Goal: Check status: Check status

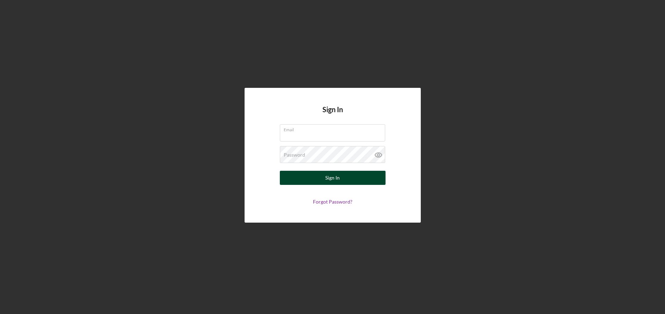
type input "[EMAIL_ADDRESS][DOMAIN_NAME]"
click at [349, 176] on button "Sign In" at bounding box center [333, 178] width 106 height 14
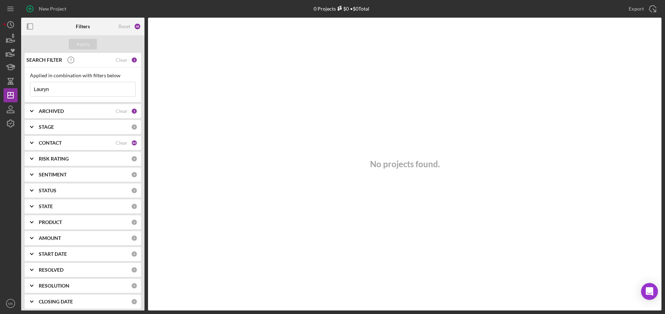
drag, startPoint x: 71, startPoint y: 88, endPoint x: -3, endPoint y: 88, distance: 73.3
click at [0, 88] on html "New Project 0 Projects $0 • $0 Total Lauryn Export Icon/Export Filters Reset 48…" at bounding box center [332, 157] width 665 height 314
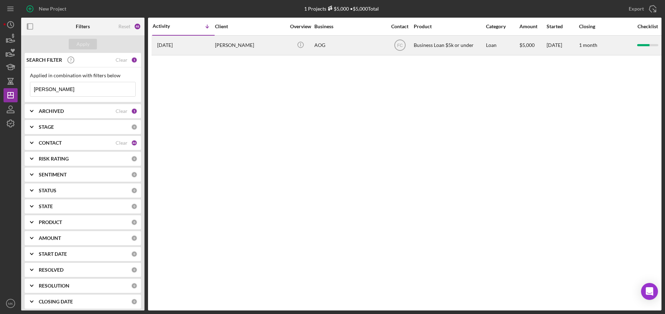
type input "[PERSON_NAME]"
click at [252, 47] on div "[PERSON_NAME]" at bounding box center [250, 45] width 71 height 19
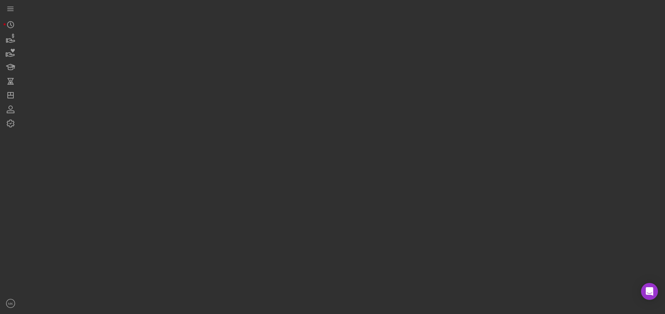
click at [252, 47] on div at bounding box center [341, 155] width 641 height 310
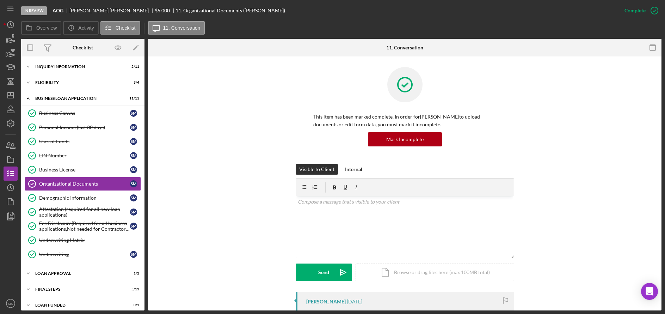
scroll to position [0, 0]
click at [66, 66] on div "INQUIRY INFORMATION" at bounding box center [85, 66] width 100 height 4
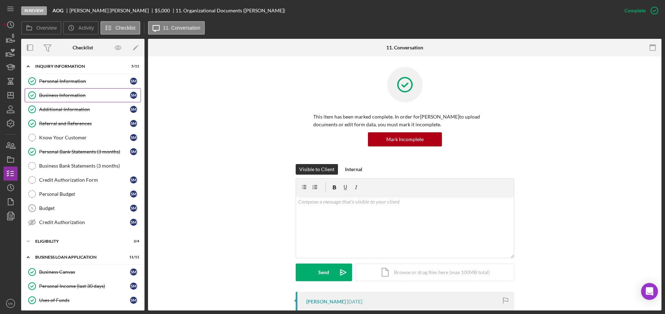
click at [77, 99] on link "Business Information Business Information S M" at bounding box center [83, 95] width 116 height 14
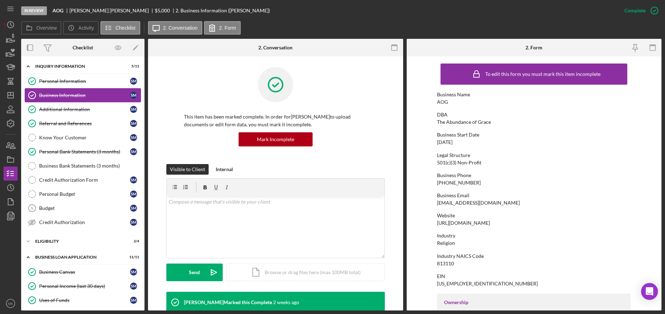
drag, startPoint x: 60, startPoint y: 84, endPoint x: 62, endPoint y: 88, distance: 5.2
click at [60, 84] on div "Personal Information" at bounding box center [84, 81] width 91 height 6
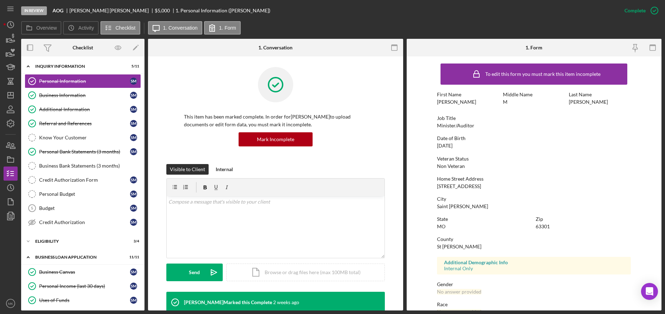
click at [504, 170] on div "To edit this form you must mark this item incomplete First Name [PERSON_NAME] M…" at bounding box center [534, 221] width 194 height 322
drag, startPoint x: 484, startPoint y: 188, endPoint x: 479, endPoint y: 187, distance: 4.6
click at [479, 187] on div "Home Street Address [STREET_ADDRESS]" at bounding box center [534, 182] width 194 height 13
click at [517, 196] on div "City" at bounding box center [534, 199] width 194 height 6
drag, startPoint x: 450, startPoint y: 186, endPoint x: 479, endPoint y: 188, distance: 29.6
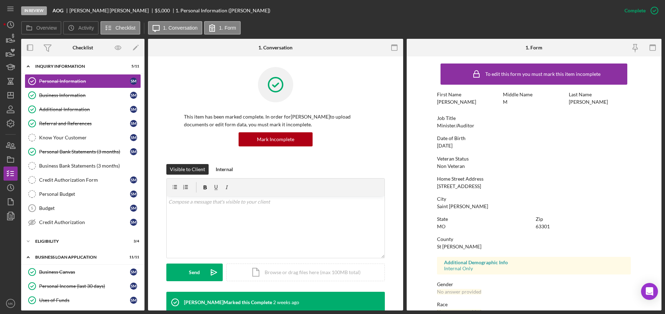
click at [479, 188] on div "Home Street Address [STREET_ADDRESS]" at bounding box center [534, 182] width 194 height 13
click at [488, 190] on div "To edit this form you must mark this item incomplete First Name [PERSON_NAME] M…" at bounding box center [534, 221] width 194 height 322
drag, startPoint x: 472, startPoint y: 186, endPoint x: 456, endPoint y: 186, distance: 16.6
click at [456, 186] on div "Home Street Address [STREET_ADDRESS]" at bounding box center [534, 182] width 194 height 13
copy div "Domain St"
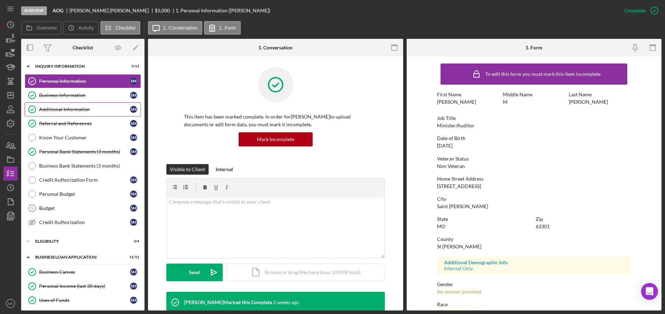
click at [79, 112] on div "Additional Information" at bounding box center [84, 109] width 91 height 6
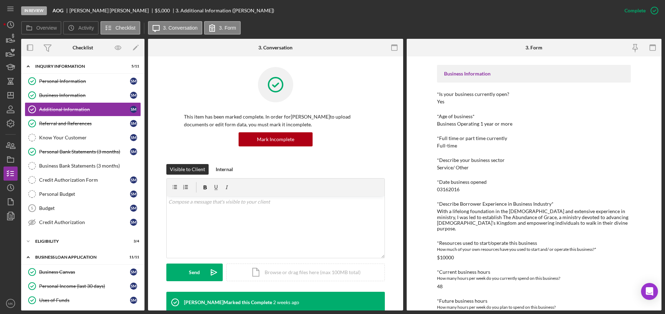
scroll to position [141, 0]
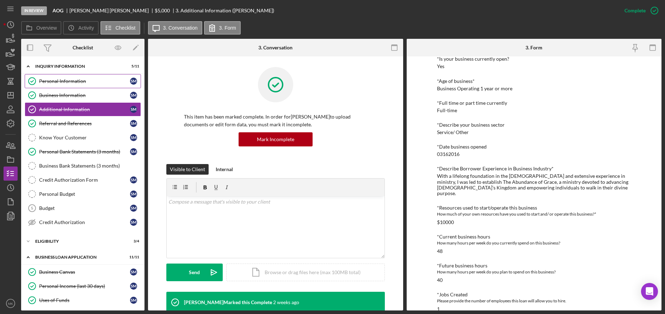
drag, startPoint x: 75, startPoint y: 93, endPoint x: 75, endPoint y: 83, distance: 10.2
click at [75, 93] on div "Business Information" at bounding box center [84, 95] width 91 height 6
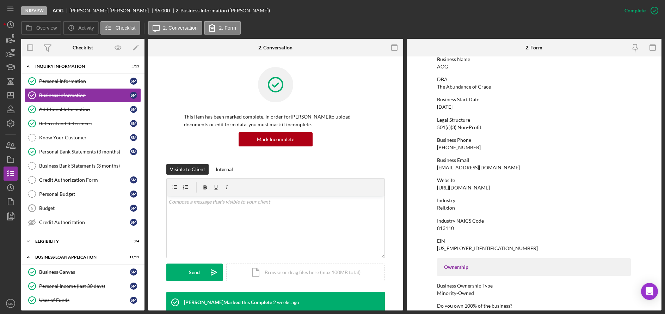
scroll to position [71, 0]
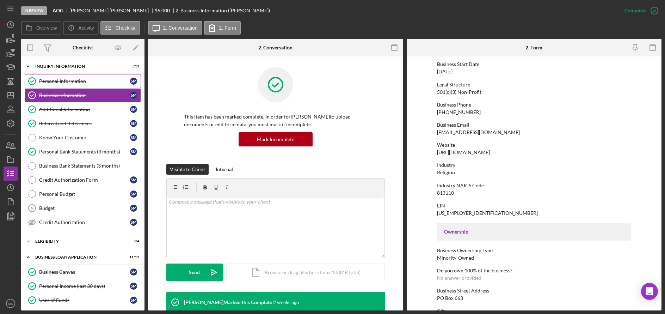
click at [64, 79] on div "Personal Information" at bounding box center [84, 81] width 91 height 6
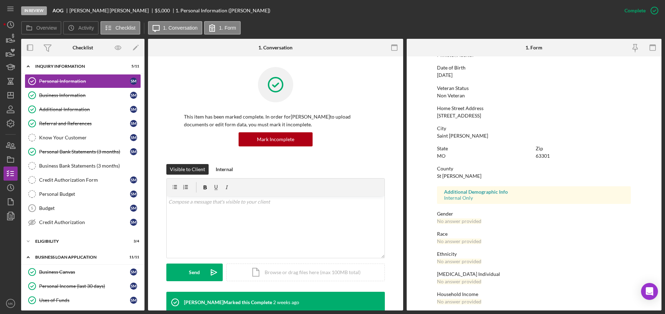
scroll to position [35, 0]
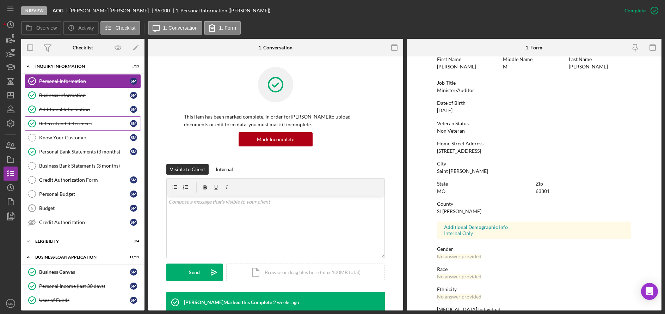
click at [70, 121] on div "Referral and References" at bounding box center [84, 124] width 91 height 6
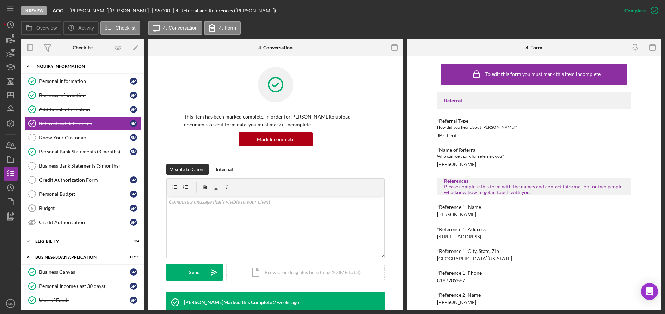
drag, startPoint x: 79, startPoint y: 93, endPoint x: 85, endPoint y: 68, distance: 26.0
click at [79, 91] on link "Business Information Business Information S M" at bounding box center [83, 95] width 116 height 14
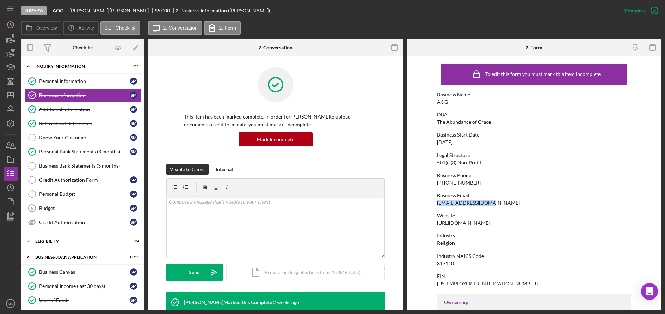
drag, startPoint x: 487, startPoint y: 203, endPoint x: 435, endPoint y: 202, distance: 51.8
click at [435, 202] on form "To edit this form you must mark this item incomplete Business Name AOG DBA The …" at bounding box center [534, 183] width 255 height 254
copy div "[EMAIL_ADDRESS][DOMAIN_NAME]"
drag, startPoint x: 559, startPoint y: 173, endPoint x: 513, endPoint y: 188, distance: 48.5
click at [559, 173] on div "Business Phone" at bounding box center [534, 175] width 194 height 6
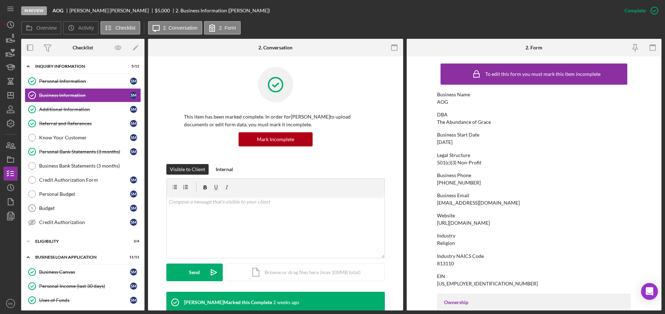
drag, startPoint x: 494, startPoint y: 222, endPoint x: 435, endPoint y: 220, distance: 59.3
click at [435, 220] on form "To edit this form you must mark this item incomplete Business Name AOG DBA The …" at bounding box center [534, 183] width 255 height 254
copy div "[URL][DOMAIN_NAME]"
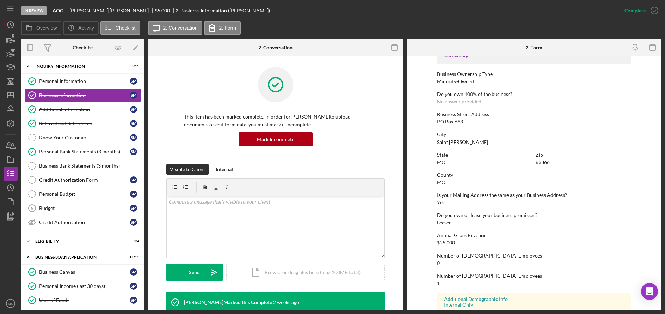
scroll to position [278, 0]
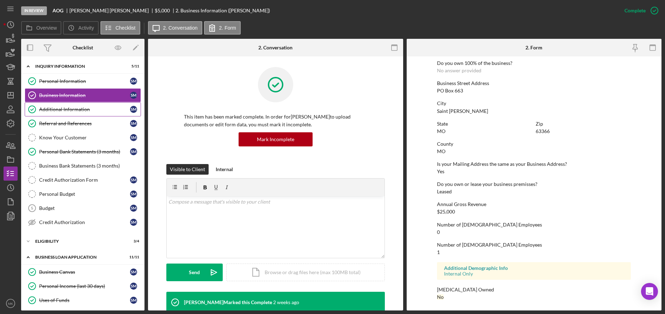
click at [64, 109] on div "Additional Information" at bounding box center [84, 109] width 91 height 6
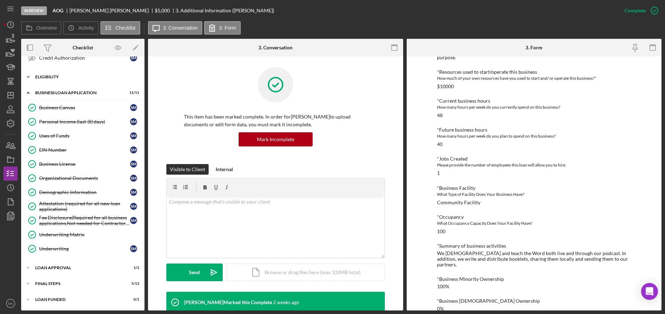
scroll to position [24, 0]
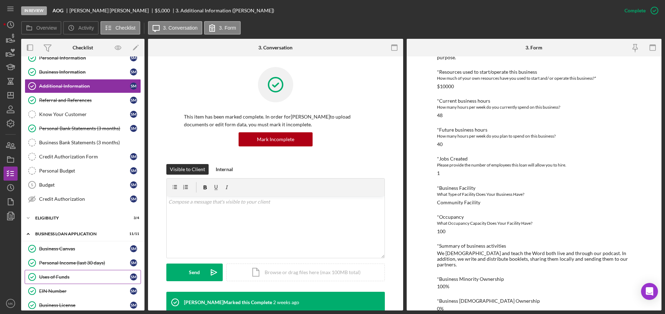
click at [61, 272] on link "Uses of Funds Uses of Funds S M" at bounding box center [83, 277] width 116 height 14
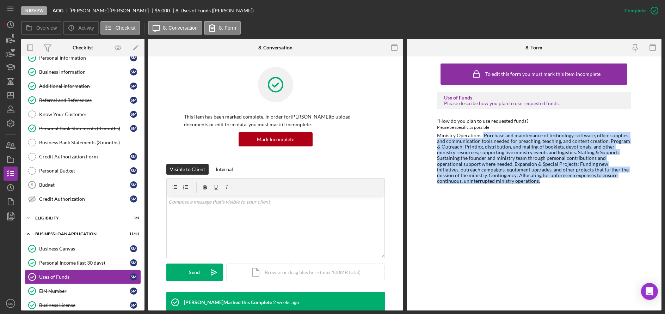
drag, startPoint x: 482, startPoint y: 136, endPoint x: 604, endPoint y: 181, distance: 129.3
click at [604, 181] on div "Ministry Operations: Purchase and maintenance of technology, software, office s…" at bounding box center [534, 158] width 194 height 51
drag, startPoint x: 604, startPoint y: 181, endPoint x: 547, endPoint y: 209, distance: 62.4
click at [549, 209] on div "To edit this form you must mark this item incomplete Use of Funds Please descri…" at bounding box center [534, 183] width 194 height 247
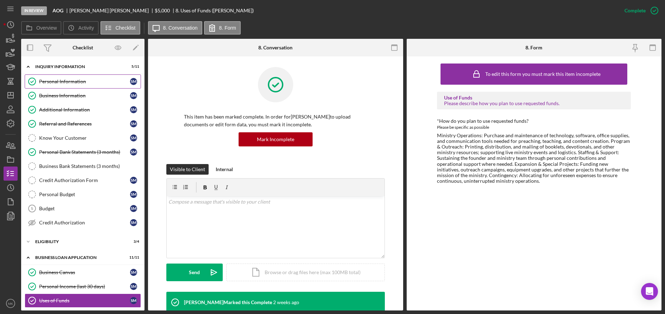
click at [90, 79] on div "Personal Information" at bounding box center [84, 82] width 91 height 6
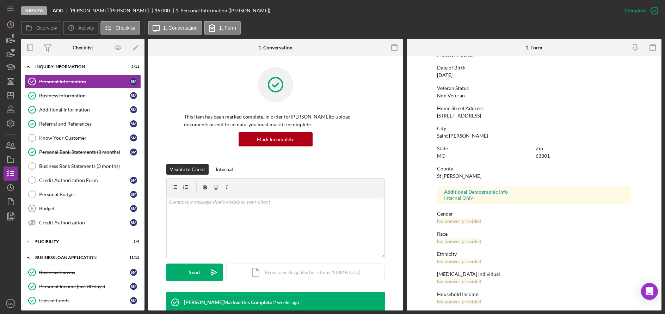
scroll to position [75, 0]
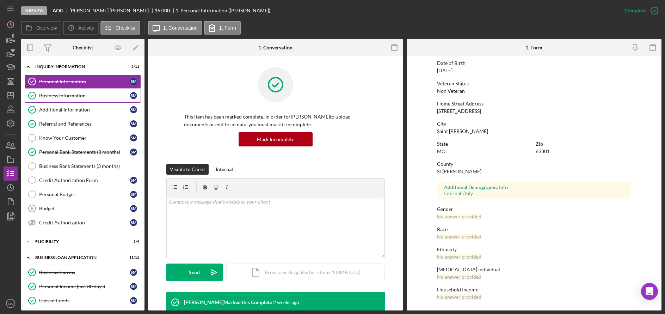
click at [63, 99] on link "Business Information Business Information S M" at bounding box center [83, 95] width 116 height 14
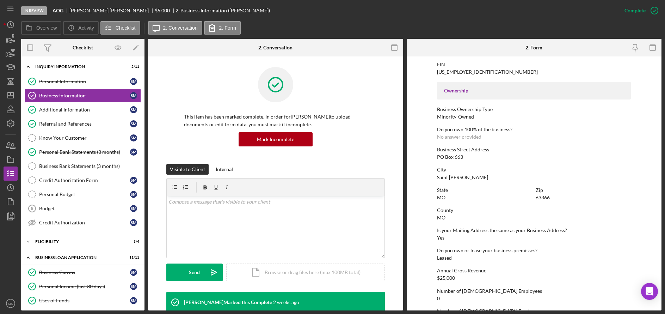
scroll to position [278, 0]
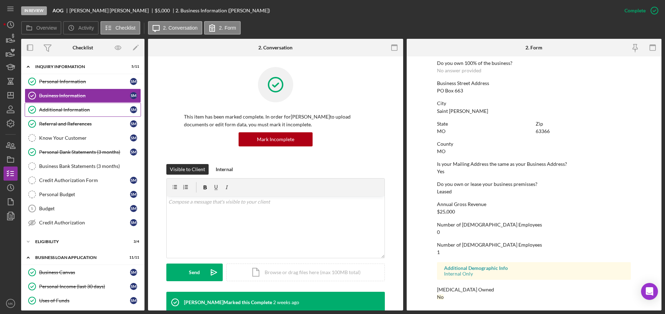
click at [74, 109] on div "Additional Information" at bounding box center [84, 110] width 91 height 6
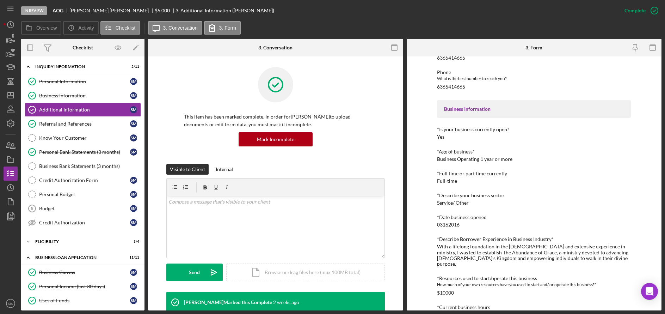
scroll to position [106, 0]
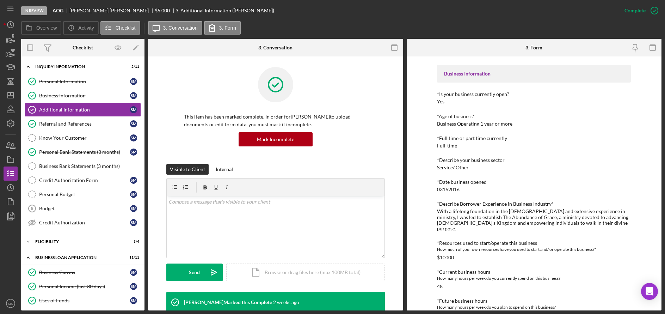
click at [470, 213] on div "With a lifelong foundation in the [DEMOGRAPHIC_DATA] and extensive experience i…" at bounding box center [534, 219] width 194 height 23
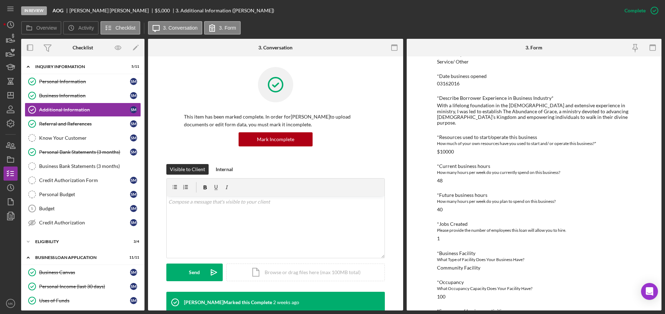
scroll to position [277, 0]
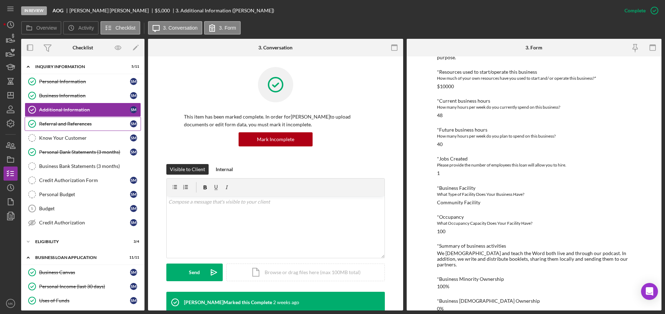
click at [53, 121] on div "Referral and References" at bounding box center [84, 124] width 91 height 6
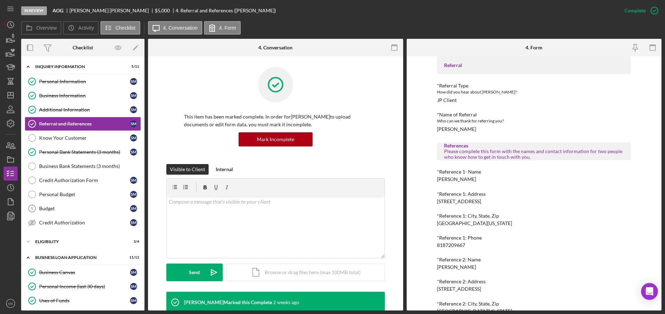
scroll to position [71, 0]
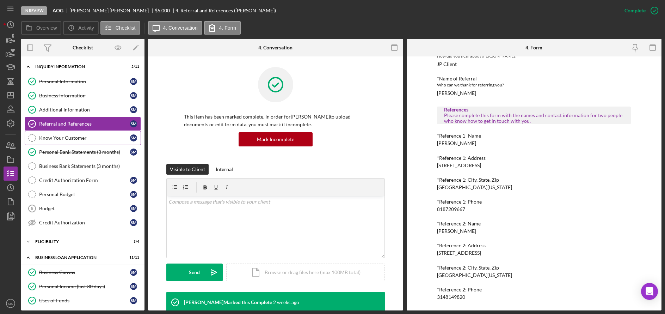
click at [82, 138] on div "Know Your Customer" at bounding box center [84, 138] width 91 height 6
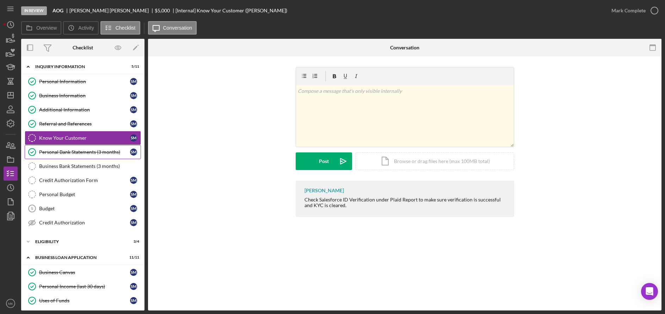
click at [79, 152] on div "Personal Bank Statements (3 months)" at bounding box center [84, 152] width 91 height 6
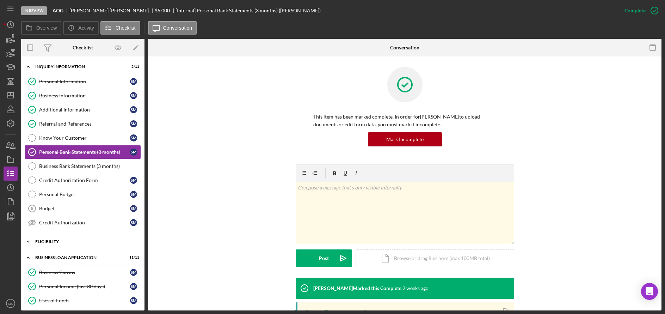
click at [71, 241] on div "Eligibility" at bounding box center [85, 241] width 100 height 4
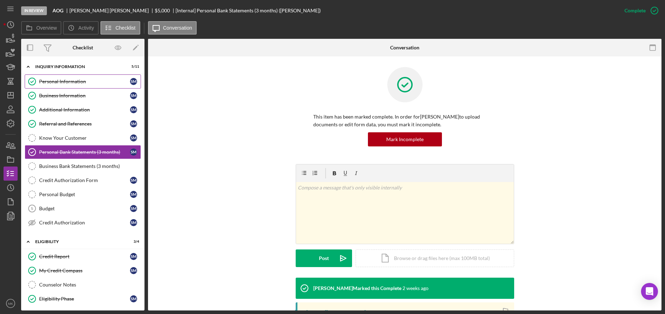
click at [66, 83] on div "Personal Information" at bounding box center [84, 82] width 91 height 6
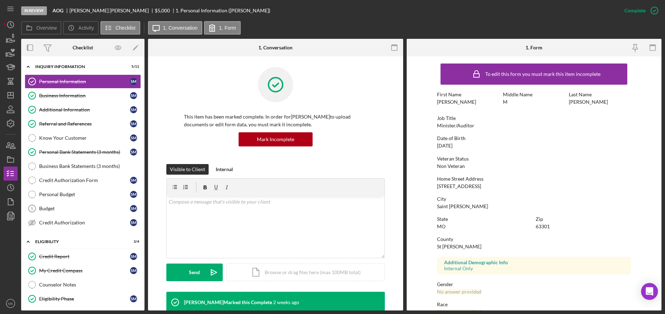
scroll to position [75, 0]
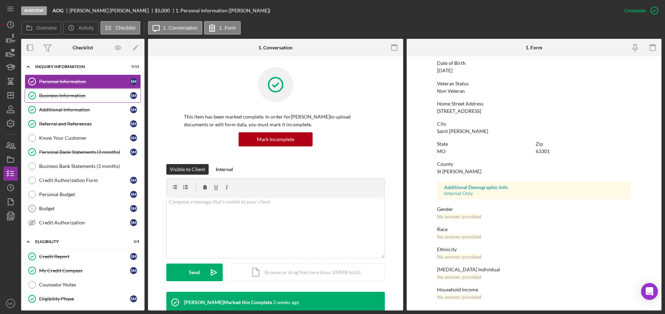
click at [62, 95] on div "Business Information" at bounding box center [84, 96] width 91 height 6
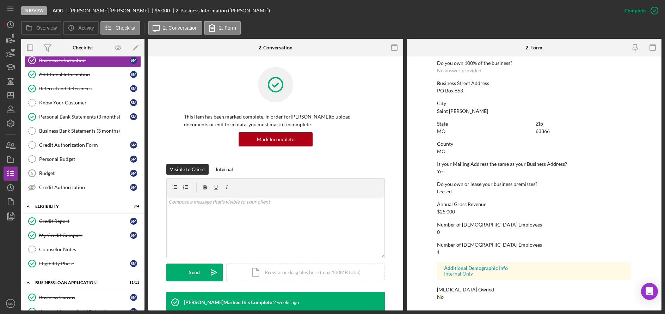
scroll to position [225, 0]
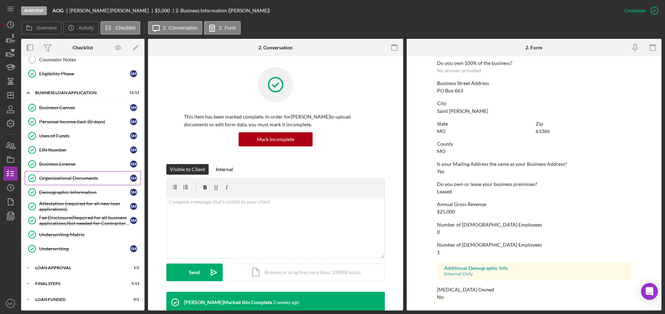
click at [80, 179] on div "Organizational Documents" at bounding box center [84, 178] width 91 height 6
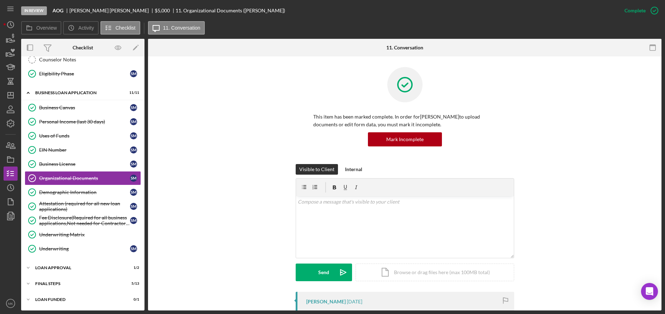
scroll to position [176, 0]
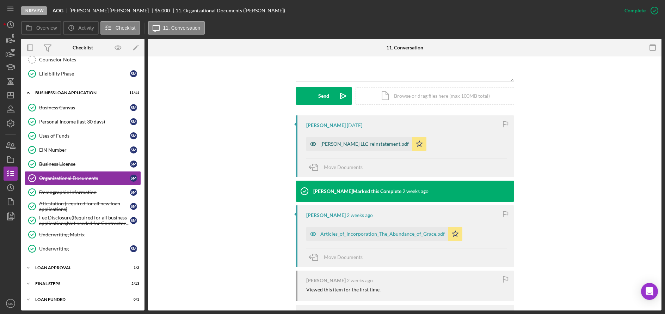
click at [334, 142] on div "[PERSON_NAME] LLC reinstatement.pdf" at bounding box center [364, 144] width 88 height 6
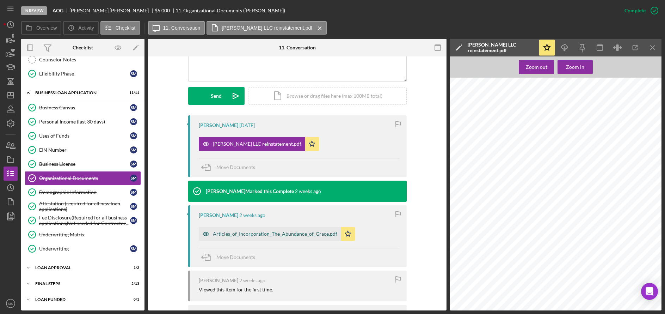
click at [228, 238] on div "Articles_of_Incorporation_The_Abundance_of_Grace.pdf" at bounding box center [270, 234] width 142 height 14
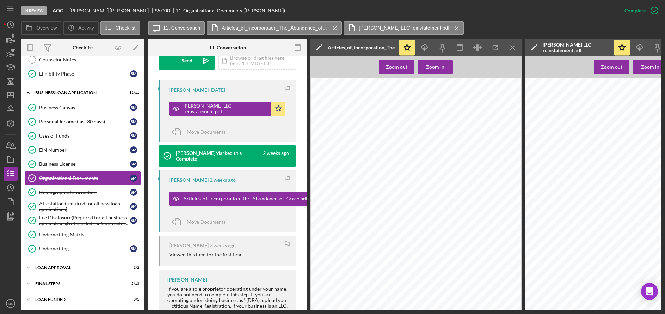
scroll to position [271, 0]
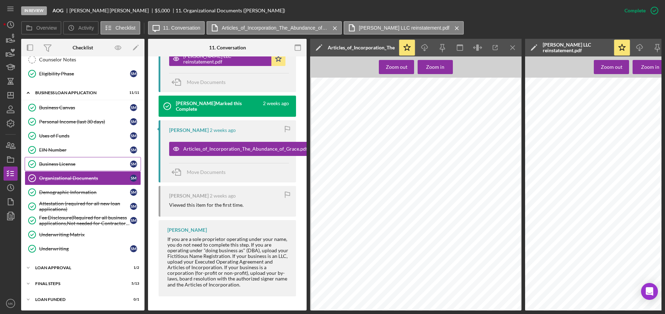
click at [61, 163] on div "Business License" at bounding box center [84, 164] width 91 height 6
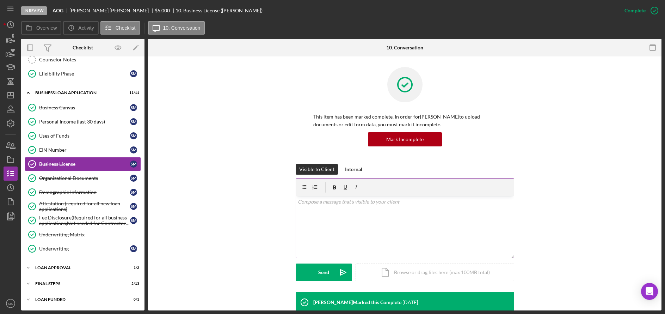
scroll to position [90, 0]
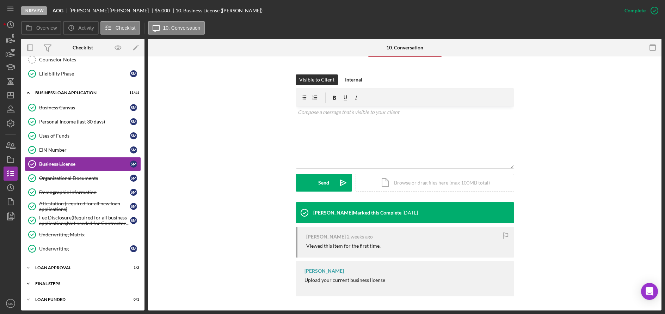
click at [59, 282] on div "Final Steps" at bounding box center [85, 283] width 100 height 4
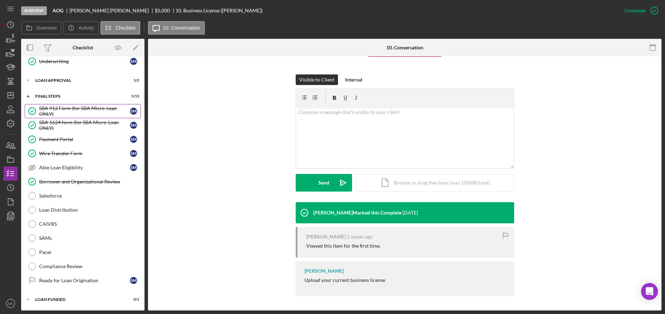
click at [88, 110] on div "SBA 912 Form (for SBA Micro-Loan ONLY)" at bounding box center [84, 110] width 91 height 11
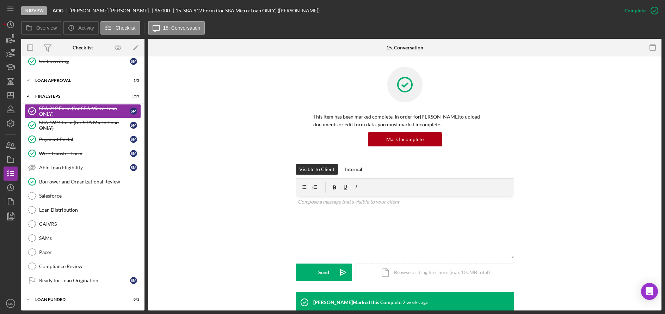
scroll to position [204, 0]
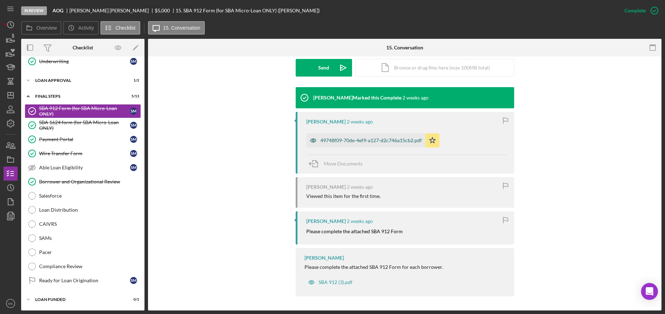
click at [354, 139] on div "49748f09-70de-4ef9-a127-d2c746a15cb2.pdf" at bounding box center [371, 140] width 102 height 6
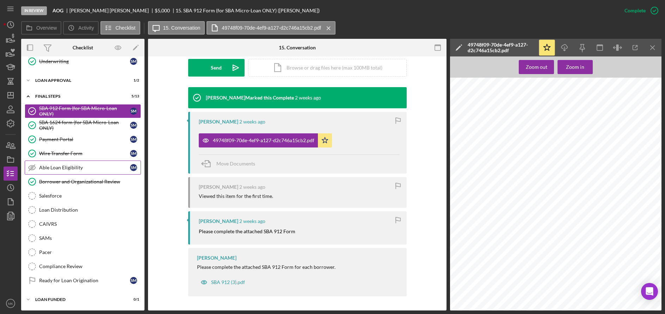
click at [86, 174] on link "Able Loan Eligibility Able Loan Eligibility S M" at bounding box center [83, 167] width 116 height 14
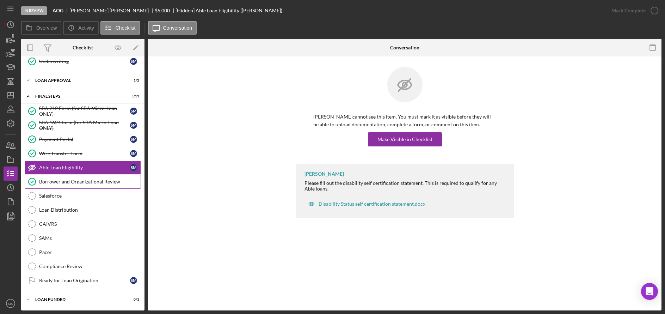
click at [92, 183] on div "Borrower and Organizational Review" at bounding box center [90, 182] width 102 height 6
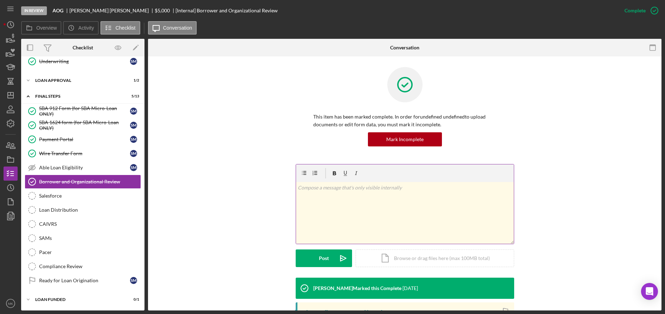
scroll to position [131, 0]
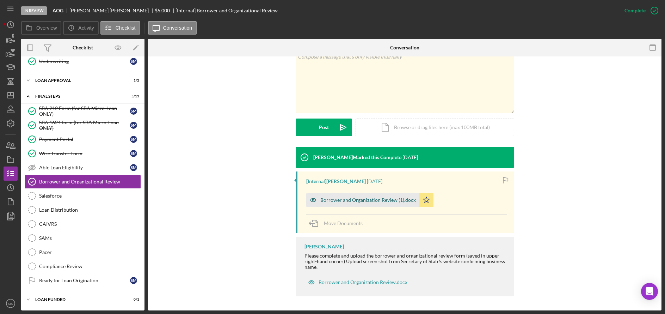
click at [375, 203] on div "Borrower and Organization Review (1).docx" at bounding box center [362, 200] width 113 height 14
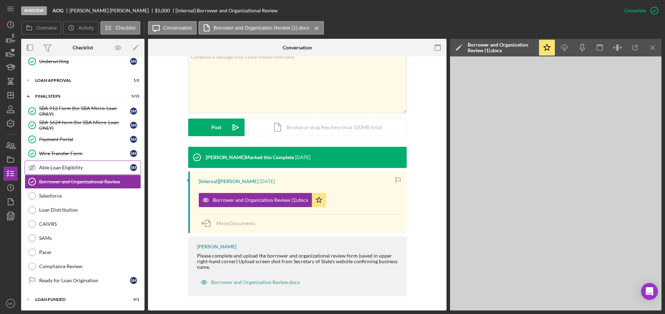
scroll to position [271, 0]
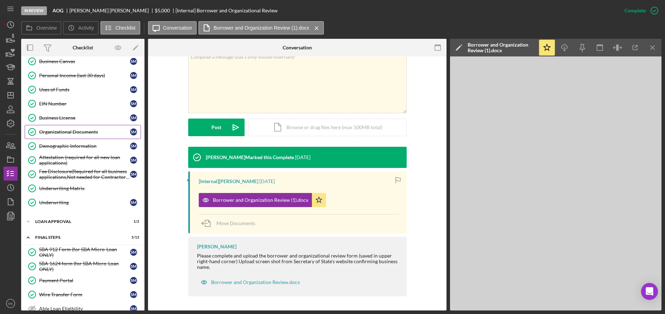
click at [93, 130] on div "Organizational Documents" at bounding box center [84, 132] width 91 height 6
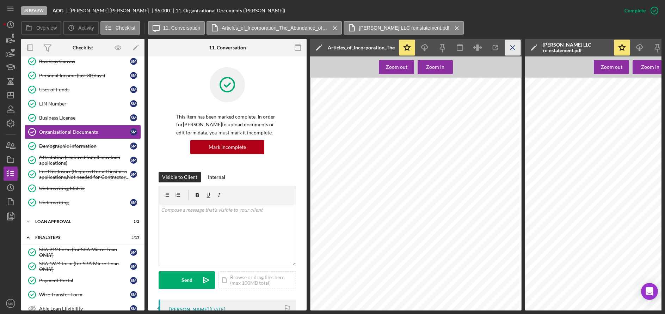
click at [511, 48] on icon "Icon/Menu Close" at bounding box center [513, 48] width 16 height 16
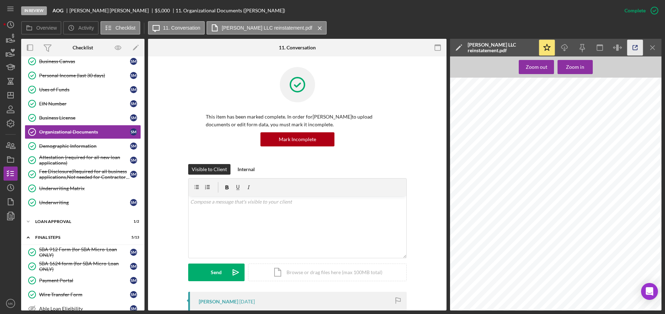
click at [638, 50] on icon "button" at bounding box center [635, 48] width 16 height 16
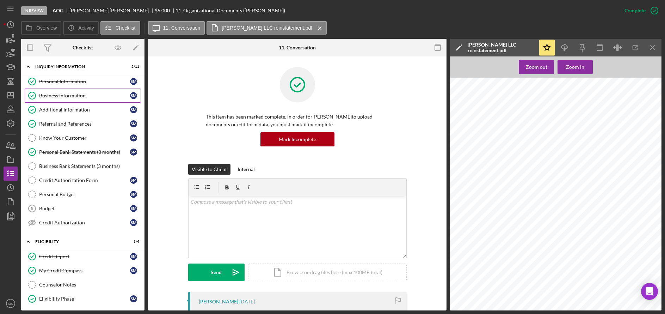
drag, startPoint x: 69, startPoint y: 94, endPoint x: 70, endPoint y: 101, distance: 7.1
click at [69, 94] on div "Business Information" at bounding box center [84, 96] width 91 height 6
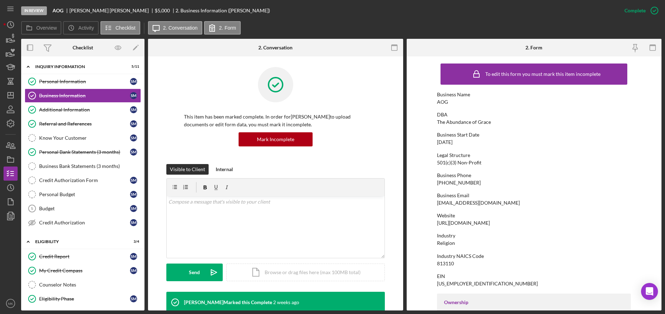
drag, startPoint x: 481, startPoint y: 221, endPoint x: 436, endPoint y: 223, distance: 45.2
click at [437, 223] on div "Website [URL][DOMAIN_NAME]" at bounding box center [534, 219] width 194 height 13
drag, startPoint x: 436, startPoint y: 223, endPoint x: 449, endPoint y: 221, distance: 13.6
copy div "[URL][DOMAIN_NAME]"
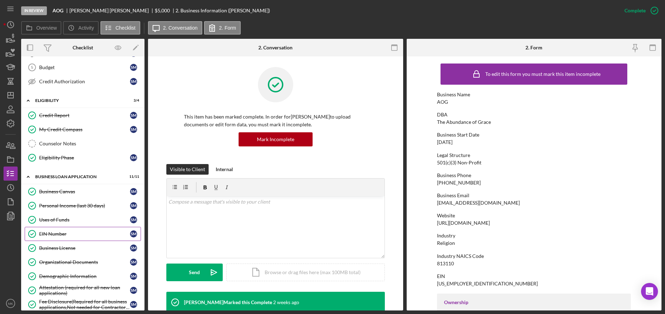
scroll to position [176, 0]
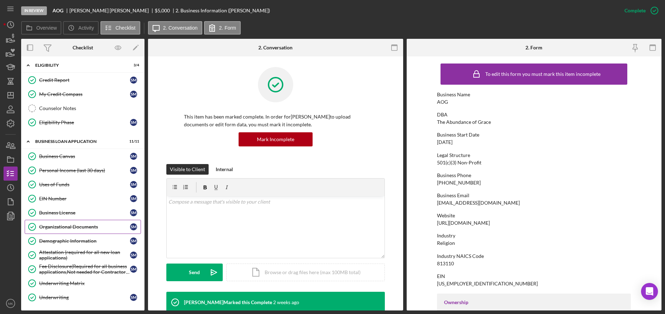
click at [70, 228] on div "Organizational Documents" at bounding box center [84, 227] width 91 height 6
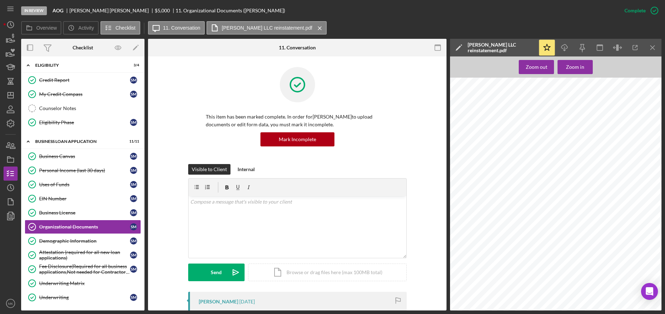
click at [644, 50] on div "Icon/Star Icon/Download Icon/Menu Close" at bounding box center [599, 48] width 123 height 18
click at [636, 50] on icon "button" at bounding box center [635, 47] width 5 height 5
click at [78, 242] on div "Demographic Information" at bounding box center [84, 241] width 91 height 6
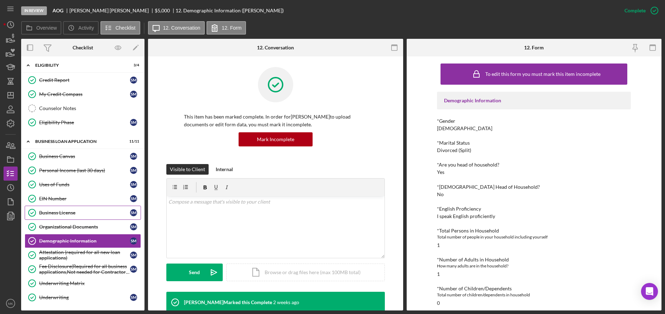
click at [68, 215] on div "Business License" at bounding box center [84, 213] width 91 height 6
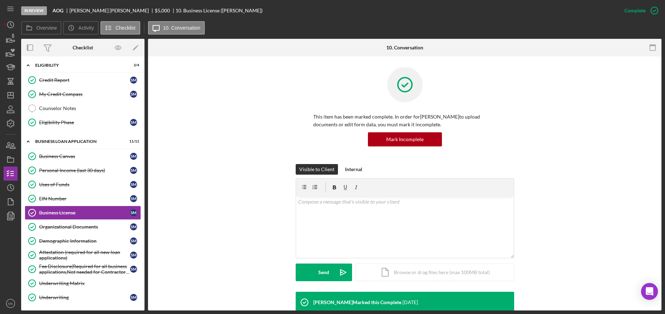
scroll to position [90, 0]
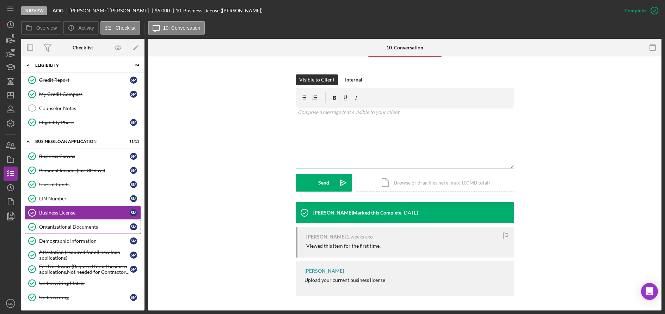
click at [63, 221] on link "Organizational Documents Organizational Documents S M" at bounding box center [83, 227] width 116 height 14
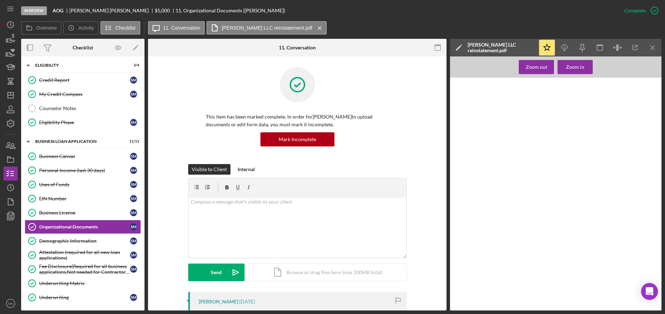
scroll to position [244, 0]
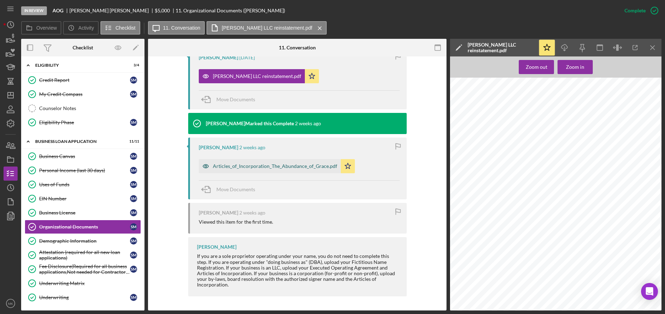
click at [266, 169] on div "Articles_of_Incorporation_The_Abundance_of_Grace.pdf" at bounding box center [275, 166] width 124 height 6
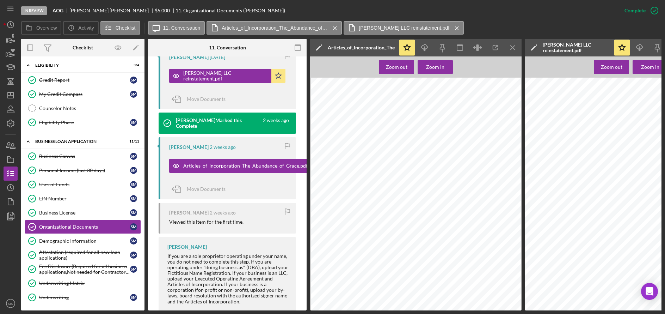
scroll to position [0, 0]
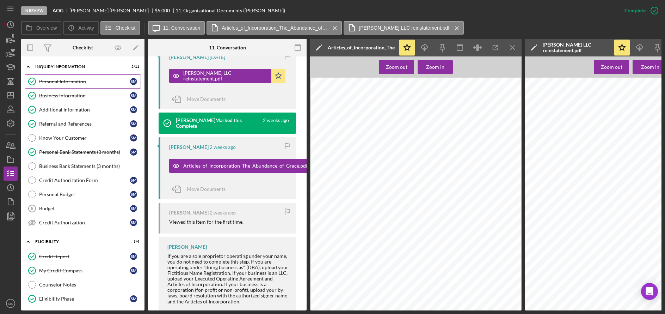
drag, startPoint x: 54, startPoint y: 80, endPoint x: 51, endPoint y: 88, distance: 8.8
click at [54, 80] on div "Personal Information" at bounding box center [84, 82] width 91 height 6
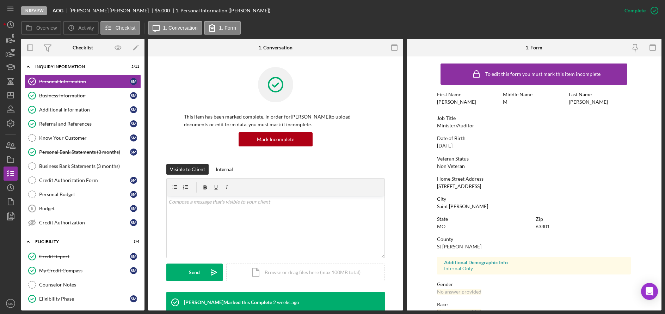
drag, startPoint x: 486, startPoint y: 185, endPoint x: 436, endPoint y: 188, distance: 50.5
click at [437, 188] on div "Home Street Address [STREET_ADDRESS]" at bounding box center [534, 182] width 194 height 13
copy div "[STREET_ADDRESS]"
drag, startPoint x: 467, startPoint y: 206, endPoint x: 436, endPoint y: 209, distance: 31.2
click at [437, 209] on div "City [GEOGRAPHIC_DATA][PERSON_NAME]" at bounding box center [534, 202] width 194 height 13
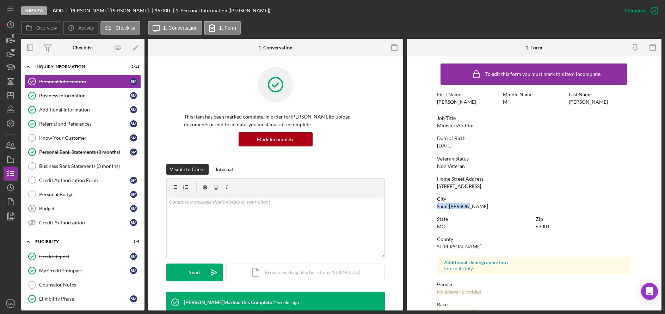
copy div "Saint [PERSON_NAME]"
drag, startPoint x: 65, startPoint y: 95, endPoint x: 67, endPoint y: 107, distance: 12.3
click at [65, 95] on div "Business Information" at bounding box center [84, 96] width 91 height 6
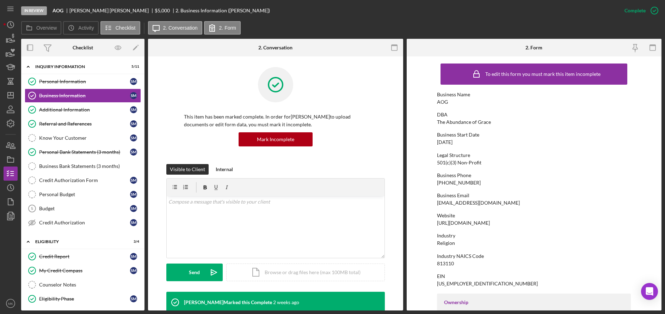
scroll to position [176, 0]
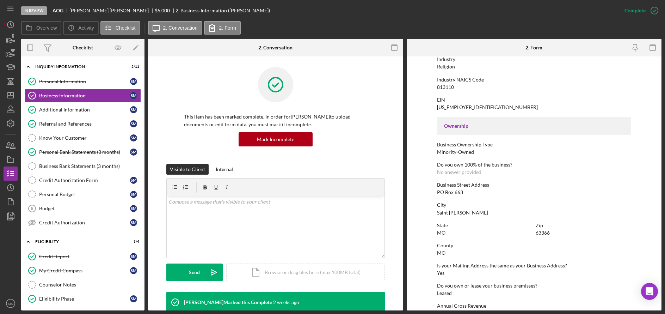
click at [483, 196] on div "To edit this form you must mark this item incomplete Business Name AOG DBA The …" at bounding box center [534, 146] width 194 height 525
click at [65, 83] on div "Personal Information" at bounding box center [84, 82] width 91 height 6
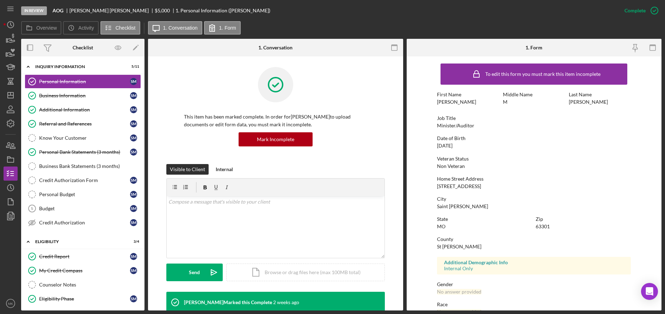
drag, startPoint x: 491, startPoint y: 183, endPoint x: 433, endPoint y: 185, distance: 58.6
click at [433, 185] on form "To edit this form you must mark this item incomplete First Name [PERSON_NAME] M…" at bounding box center [534, 183] width 255 height 254
copy div "[STREET_ADDRESS]"
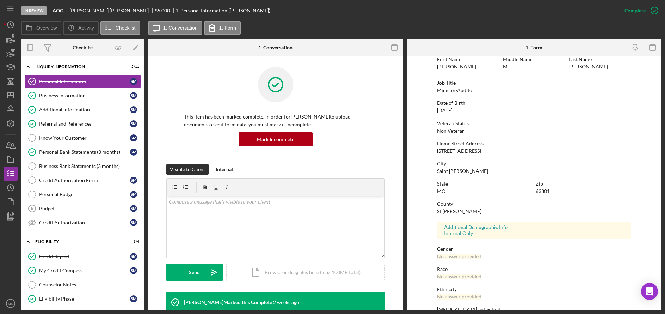
scroll to position [71, 0]
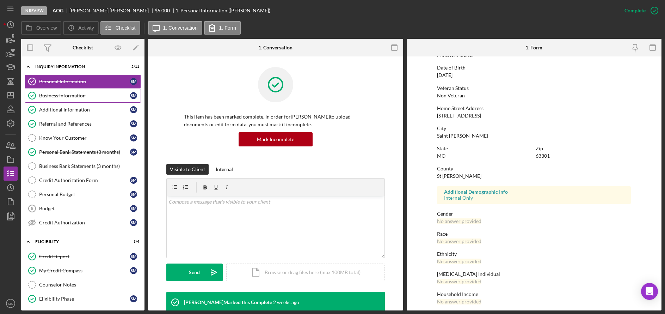
drag, startPoint x: 69, startPoint y: 93, endPoint x: 116, endPoint y: 100, distance: 46.7
click at [69, 93] on div "Business Information" at bounding box center [84, 96] width 91 height 6
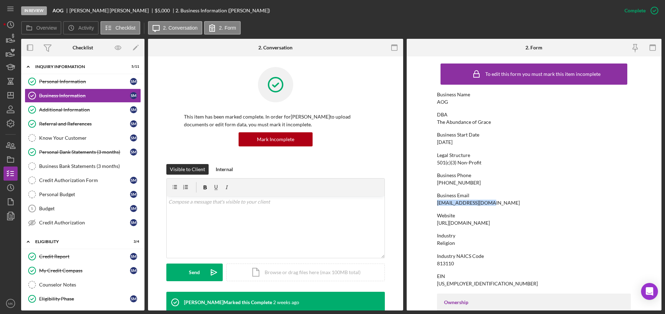
drag, startPoint x: 488, startPoint y: 203, endPoint x: 435, endPoint y: 204, distance: 52.5
click at [435, 204] on form "To edit this form you must mark this item incomplete Business Name AOG DBA The …" at bounding box center [534, 183] width 255 height 254
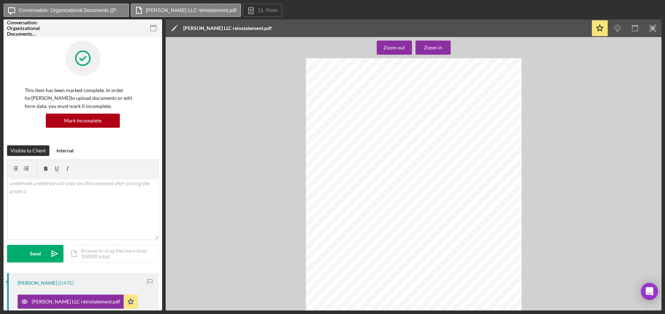
scroll to position [1144, 0]
